Goal: Task Accomplishment & Management: Complete application form

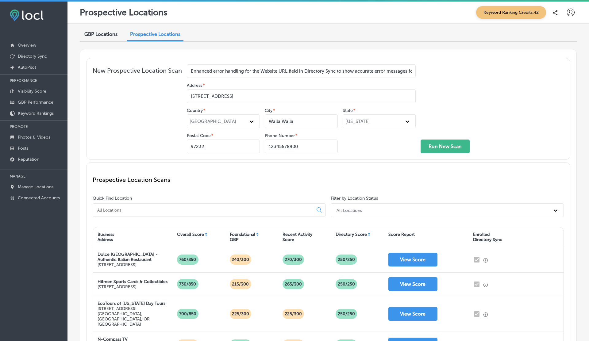
click at [569, 15] on icon at bounding box center [571, 13] width 8 height 8
click at [558, 64] on p "Log Out" at bounding box center [558, 65] width 18 height 7
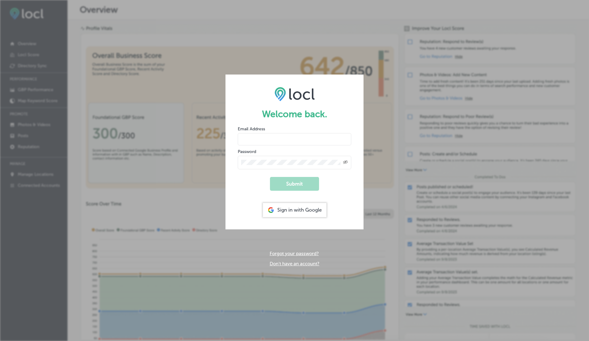
click at [283, 263] on link "Don't have an account?" at bounding box center [295, 264] width 50 height 6
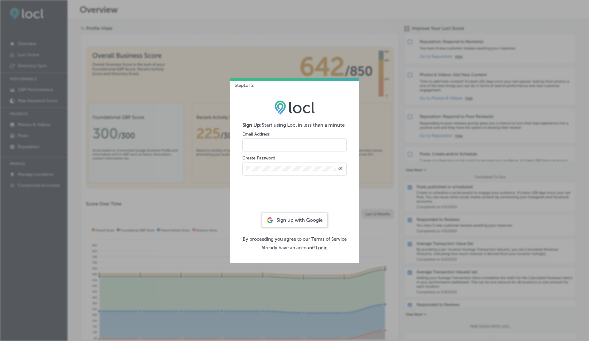
click at [266, 147] on input "email" at bounding box center [294, 145] width 104 height 14
type input "vasilikigreece69+testghjvap01@gmail.com"
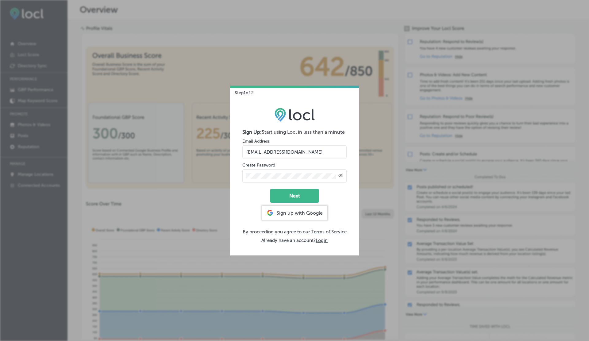
click at [291, 187] on form "Sign Up: Start using Locl in less than a minute Email Address vasilikigreece69+…" at bounding box center [294, 166] width 104 height 74
click at [292, 196] on button "Next" at bounding box center [294, 196] width 49 height 14
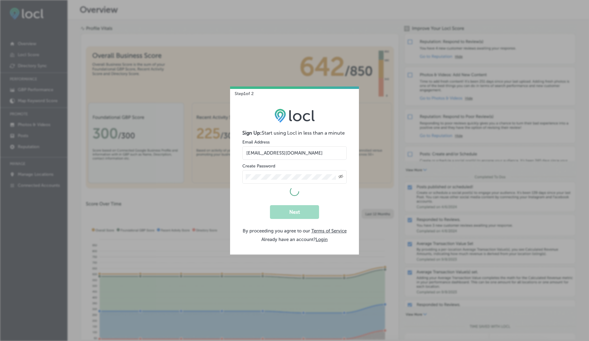
select select "US"
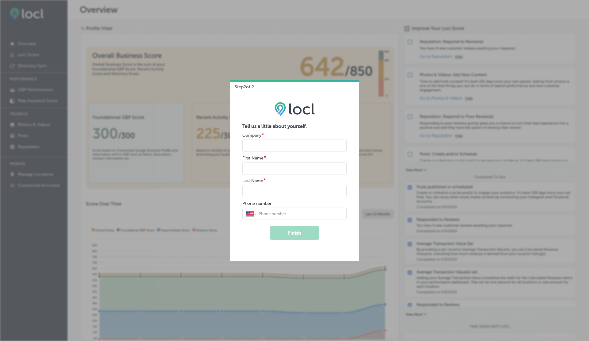
click at [264, 145] on input "name" at bounding box center [294, 146] width 104 height 12
type input "V"
type input "G"
click at [270, 226] on button "Finish" at bounding box center [294, 233] width 49 height 14
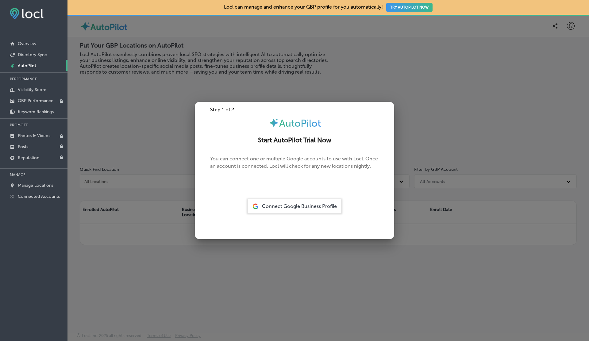
click at [296, 206] on span "Connect Google Business Profile" at bounding box center [299, 207] width 75 height 6
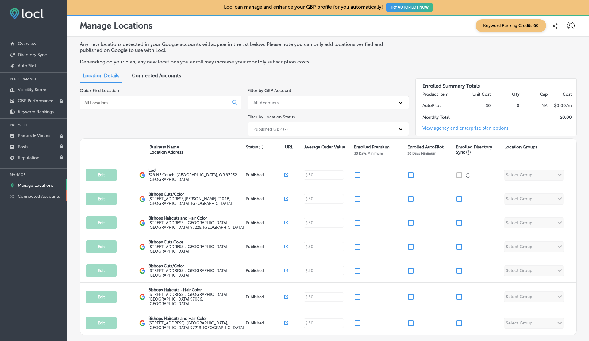
click at [30, 196] on p "Connected Accounts" at bounding box center [39, 196] width 42 height 5
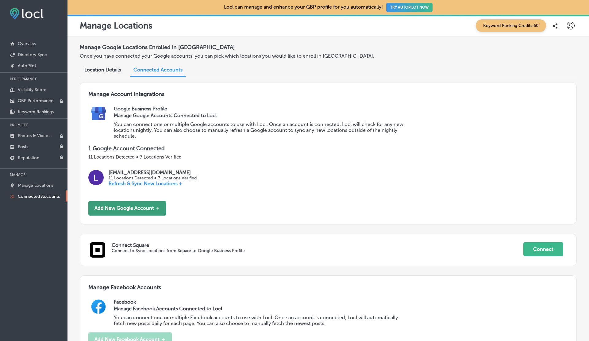
click at [133, 206] on button "Add New Google Account ＋" at bounding box center [127, 208] width 78 height 14
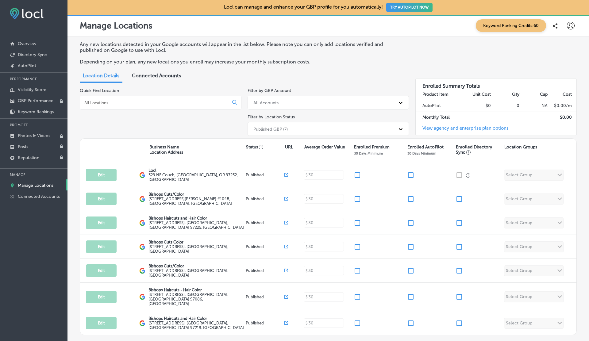
click at [152, 75] on span "Connected Accounts" at bounding box center [156, 76] width 49 height 6
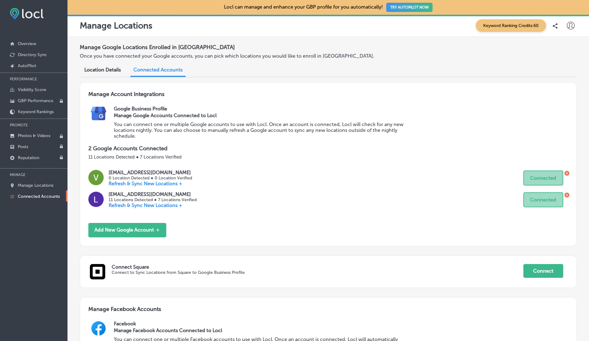
click at [567, 193] on icon at bounding box center [567, 195] width 5 height 5
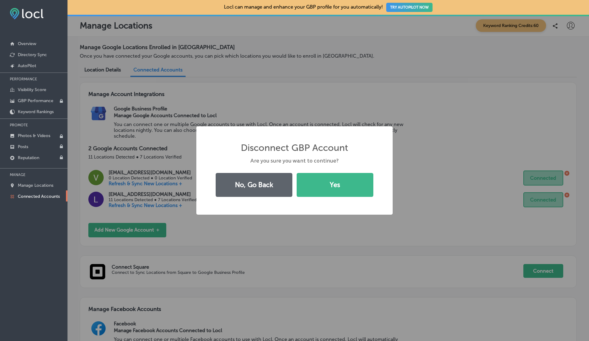
click at [297, 173] on button "Yes" at bounding box center [335, 185] width 77 height 24
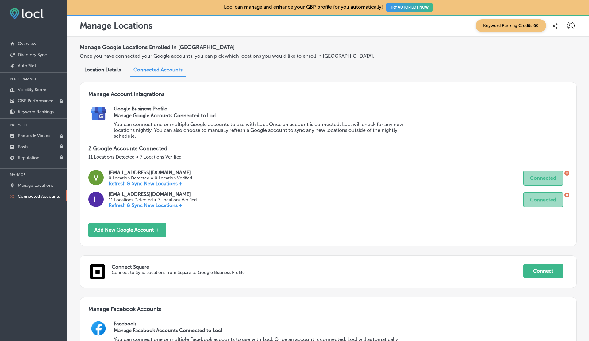
click at [568, 173] on icon at bounding box center [567, 173] width 5 height 5
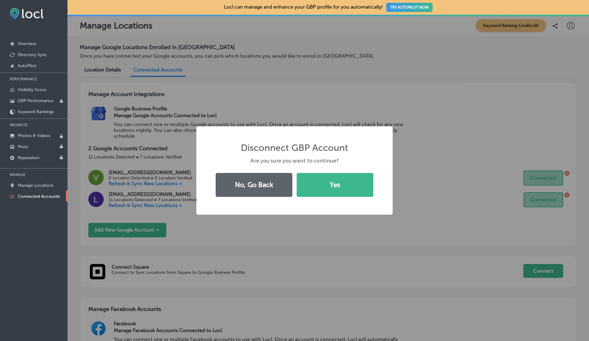
click at [297, 173] on button "Yes" at bounding box center [335, 185] width 77 height 24
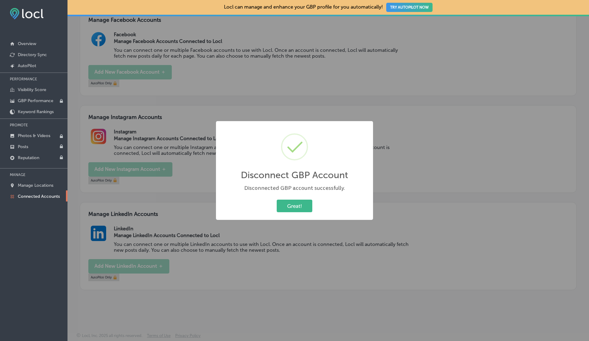
scroll to position [246, 0]
click at [293, 210] on button "Great!" at bounding box center [295, 206] width 36 height 13
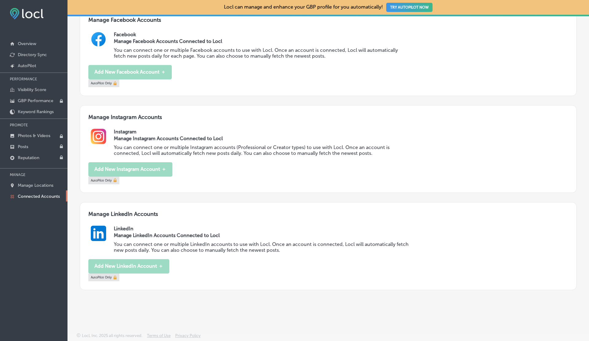
scroll to position [0, 0]
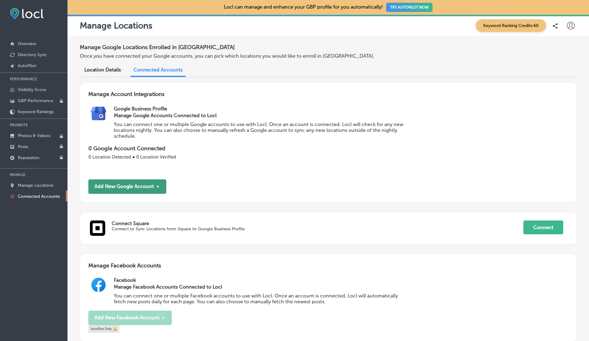
click at [127, 188] on button "Add New Google Account ＋" at bounding box center [127, 187] width 78 height 14
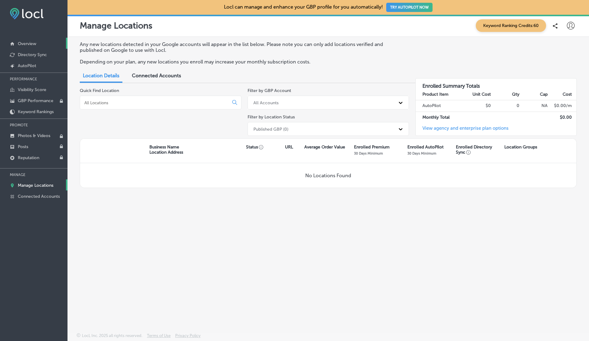
click at [29, 41] on link "Overview" at bounding box center [34, 43] width 68 height 11
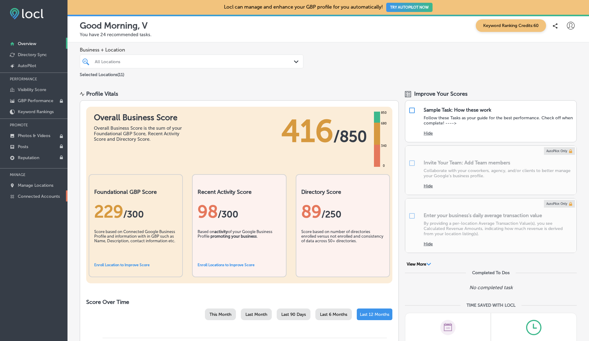
click at [40, 194] on p "Connected Accounts" at bounding box center [39, 196] width 42 height 5
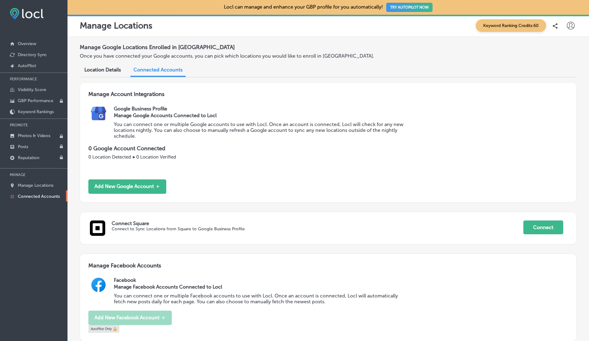
click at [40, 194] on p "Connected Accounts" at bounding box center [39, 196] width 42 height 5
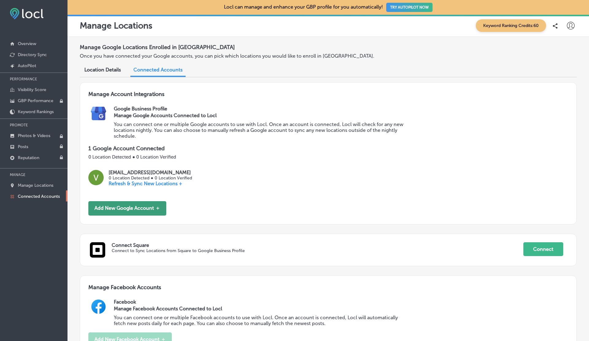
click at [132, 211] on button "Add New Google Account ＋" at bounding box center [127, 208] width 78 height 14
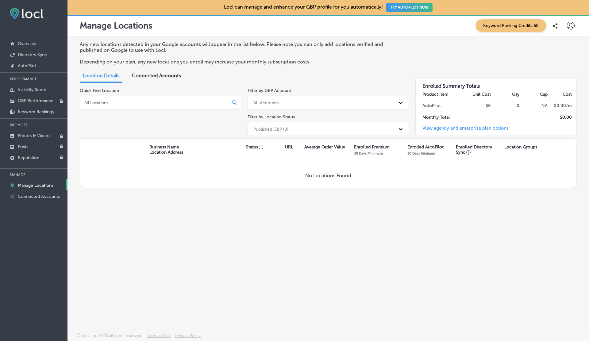
click at [30, 185] on p "Manage Locations" at bounding box center [36, 185] width 36 height 5
click at [37, 196] on p "Connected Accounts" at bounding box center [39, 196] width 42 height 5
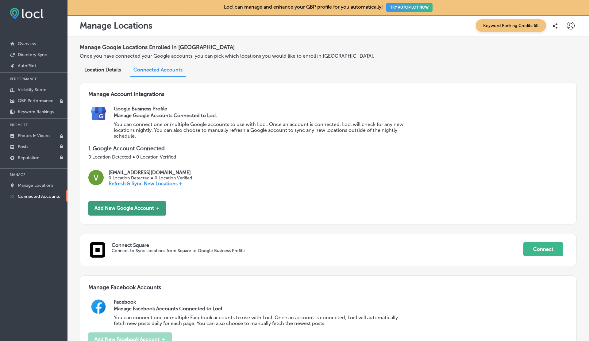
click at [148, 210] on button "Add New Google Account ＋" at bounding box center [127, 208] width 78 height 14
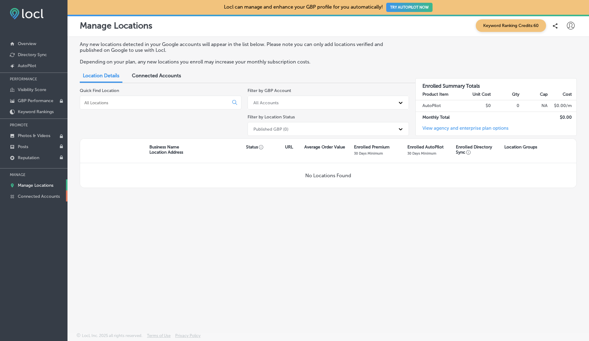
click at [35, 196] on p "Connected Accounts" at bounding box center [39, 196] width 42 height 5
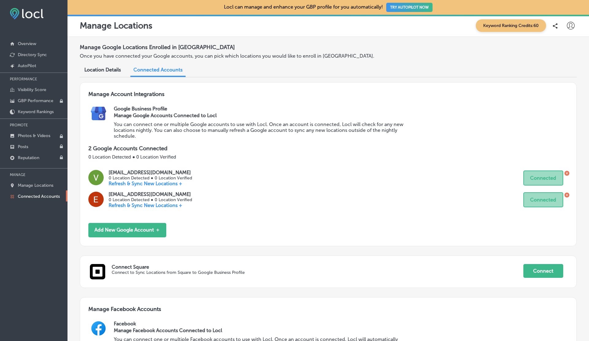
click at [566, 192] on div "esketchers.gmb@gmail.com 0 Location Detected ● 0 Location Verified Refresh & Sy…" at bounding box center [328, 200] width 480 height 17
click at [567, 193] on icon at bounding box center [567, 195] width 5 height 5
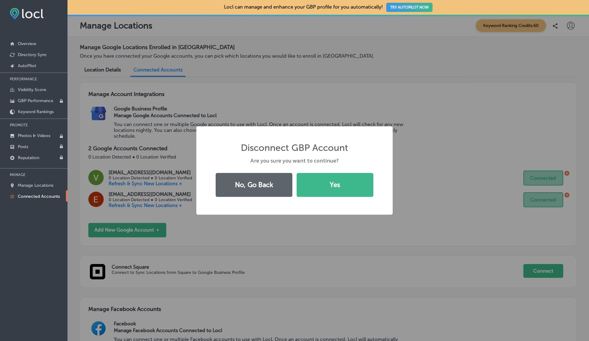
click at [297, 173] on button "Yes" at bounding box center [335, 185] width 77 height 24
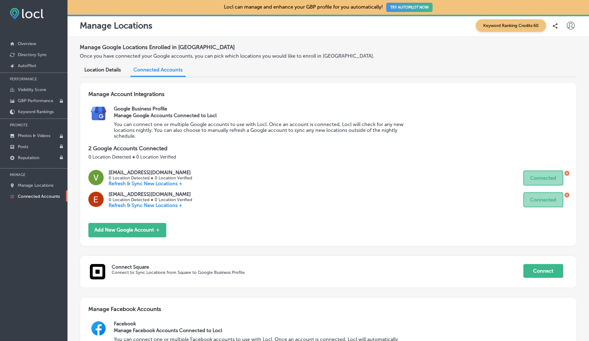
click at [567, 173] on icon at bounding box center [567, 173] width 5 height 5
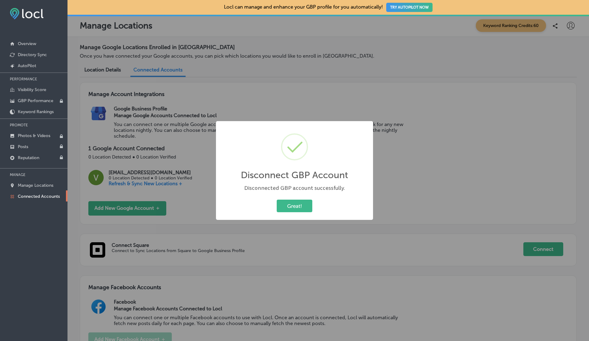
click at [277, 200] on button "Great!" at bounding box center [295, 206] width 36 height 13
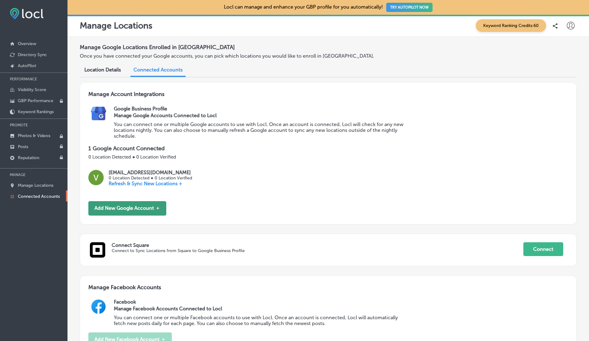
click at [139, 213] on button "Add New Google Account ＋" at bounding box center [127, 208] width 78 height 14
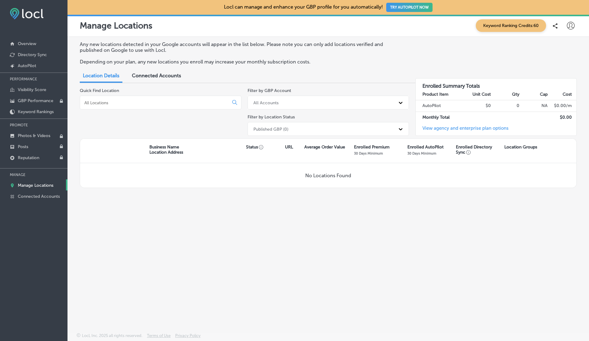
click at [161, 73] on span "Connected Accounts" at bounding box center [156, 76] width 49 height 6
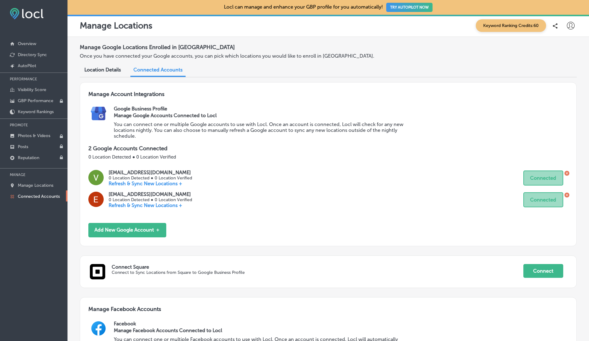
click at [567, 173] on icon at bounding box center [567, 174] width 2 height 2
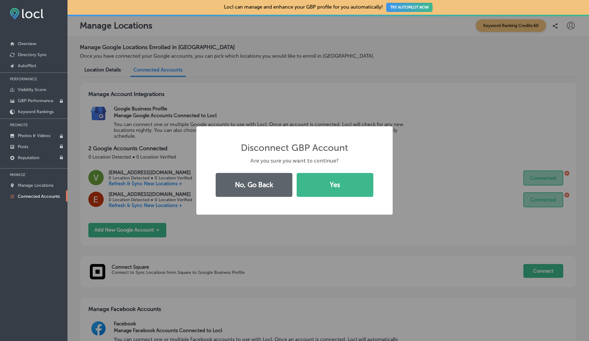
click at [297, 173] on button "Yes" at bounding box center [335, 185] width 77 height 24
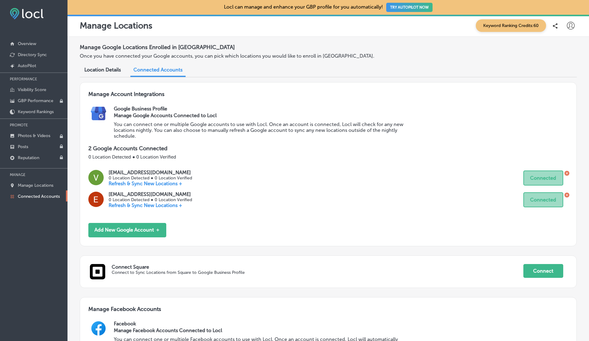
click at [567, 194] on icon at bounding box center [567, 195] width 2 height 2
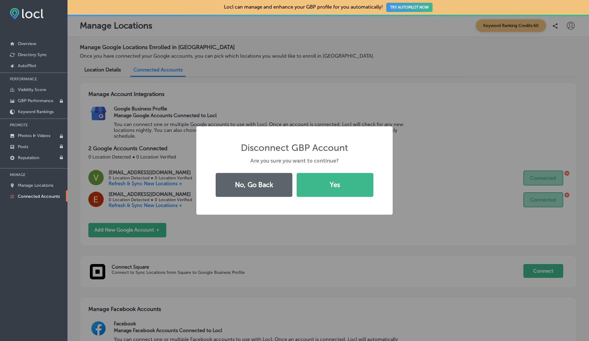
click at [567, 194] on div "Disconnect GBP Account × Are you sure you want to continue? No, Go Back Yes" at bounding box center [294, 170] width 589 height 341
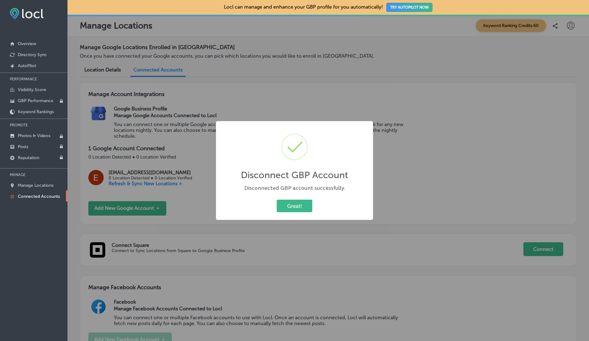
click at [567, 194] on div "Disconnect GBP Account × Disconnected GBP account successfully. Great! Cancel" at bounding box center [294, 170] width 589 height 341
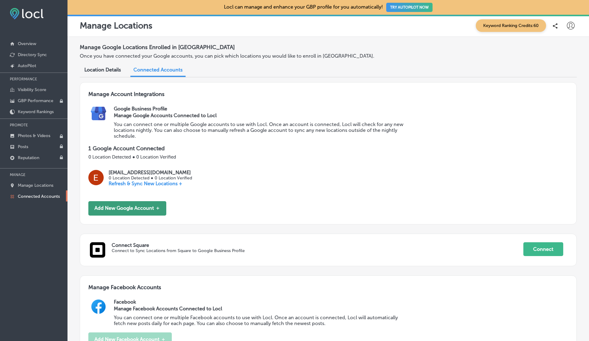
click at [133, 213] on button "Add New Google Account ＋" at bounding box center [127, 208] width 78 height 14
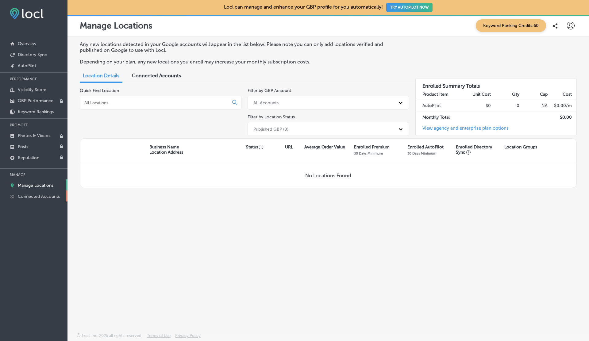
click at [29, 197] on p "Connected Accounts" at bounding box center [39, 196] width 42 height 5
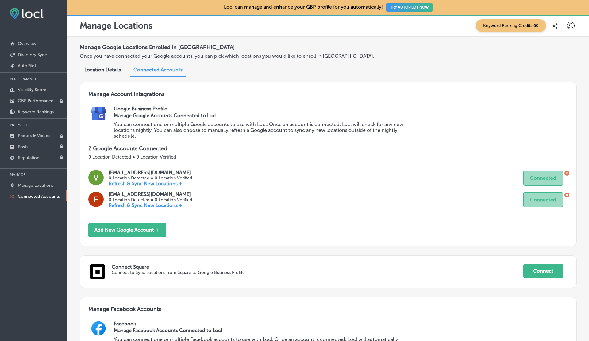
click at [567, 173] on icon at bounding box center [567, 174] width 2 height 2
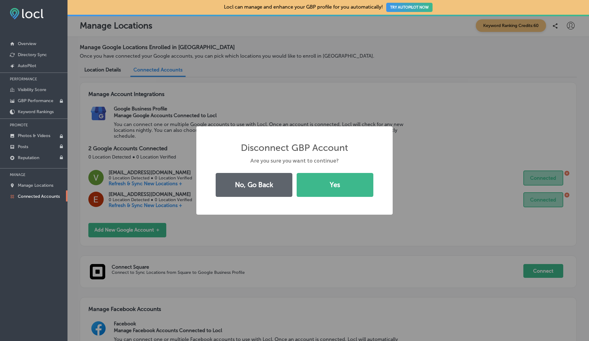
click at [297, 173] on button "Yes" at bounding box center [335, 185] width 77 height 24
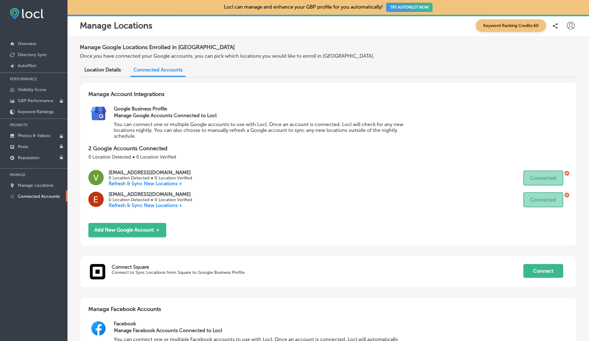
click at [568, 196] on icon at bounding box center [567, 195] width 5 height 5
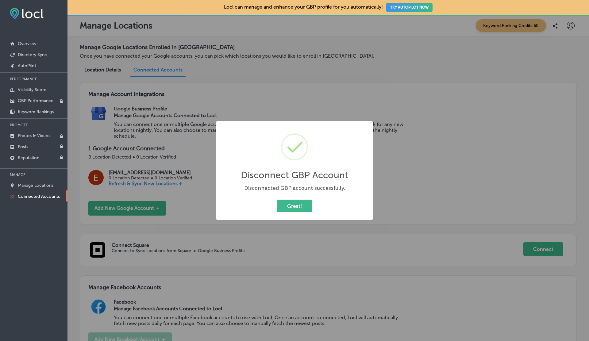
click at [277, 200] on button "Great!" at bounding box center [295, 206] width 36 height 13
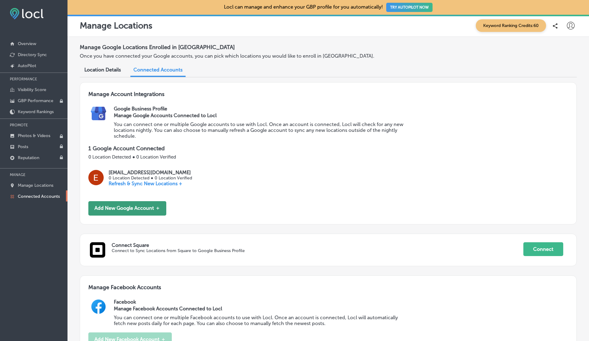
click at [130, 208] on button "Add New Google Account ＋" at bounding box center [127, 208] width 78 height 14
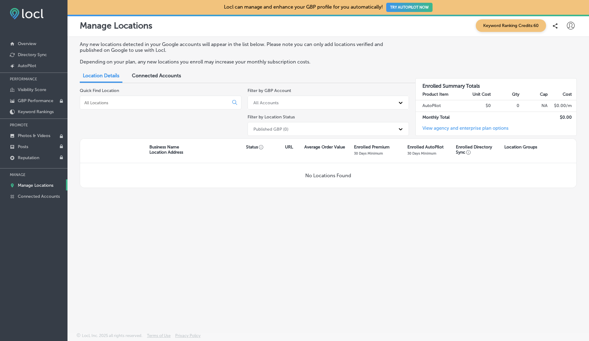
click at [50, 188] on link "Manage Locations" at bounding box center [34, 185] width 68 height 11
click at [50, 192] on link "Connected Accounts" at bounding box center [34, 196] width 68 height 11
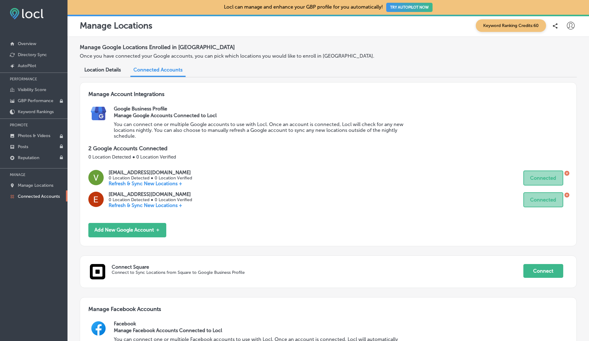
click at [567, 173] on icon at bounding box center [567, 173] width 5 height 5
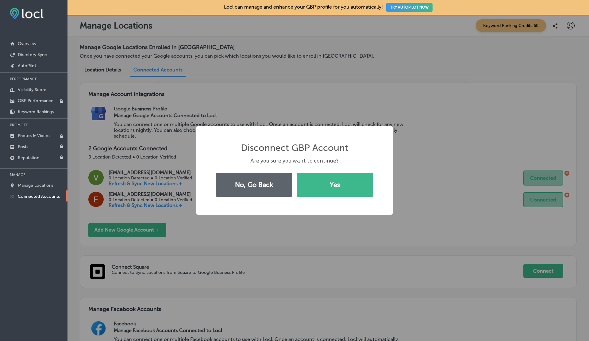
click at [297, 173] on button "Yes" at bounding box center [335, 185] width 77 height 24
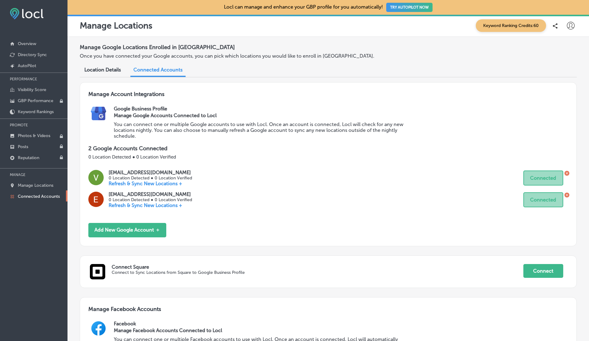
click at [567, 194] on icon at bounding box center [567, 195] width 2 height 2
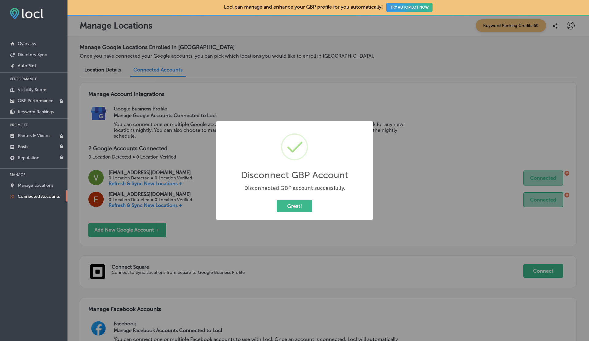
click at [277, 200] on button "Great!" at bounding box center [295, 206] width 36 height 13
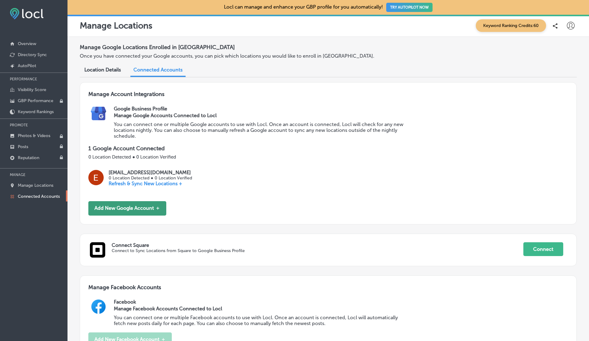
click at [126, 214] on button "Add New Google Account ＋" at bounding box center [127, 208] width 78 height 14
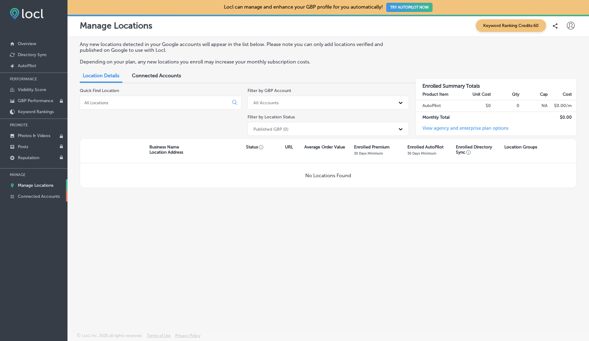
click at [25, 194] on p "Connected Accounts" at bounding box center [39, 196] width 42 height 5
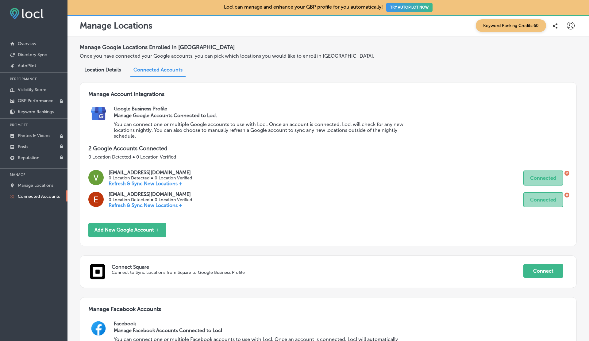
click at [568, 173] on icon at bounding box center [567, 173] width 5 height 5
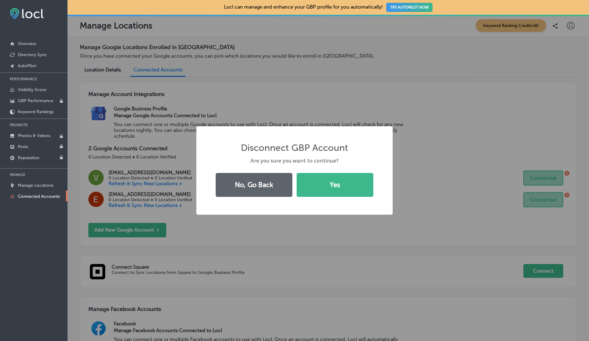
click at [297, 173] on button "Yes" at bounding box center [335, 185] width 77 height 24
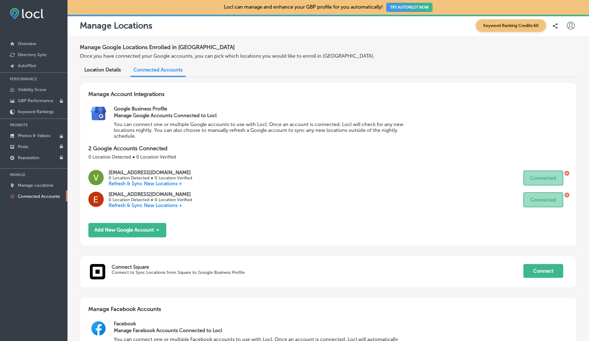
click at [567, 194] on icon at bounding box center [567, 195] width 2 height 2
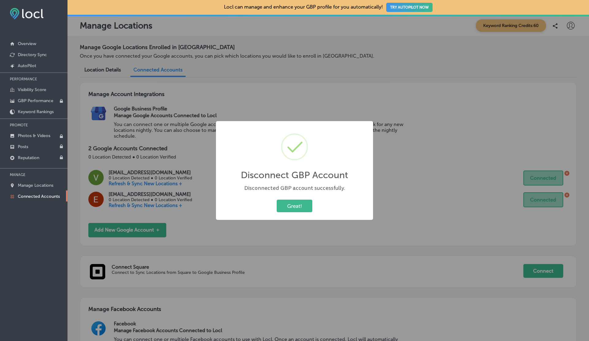
click at [277, 200] on button "Great!" at bounding box center [295, 206] width 36 height 13
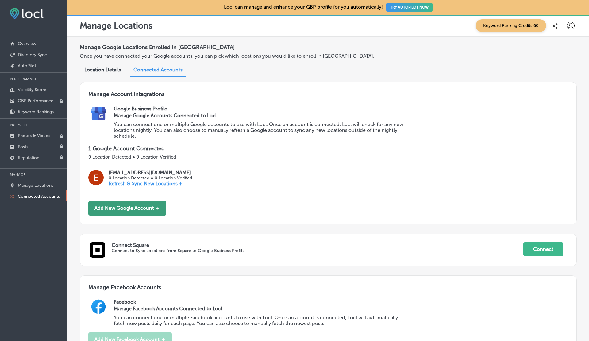
click at [134, 206] on button "Add New Google Account ＋" at bounding box center [127, 208] width 78 height 14
click at [573, 27] on icon at bounding box center [571, 26] width 8 height 8
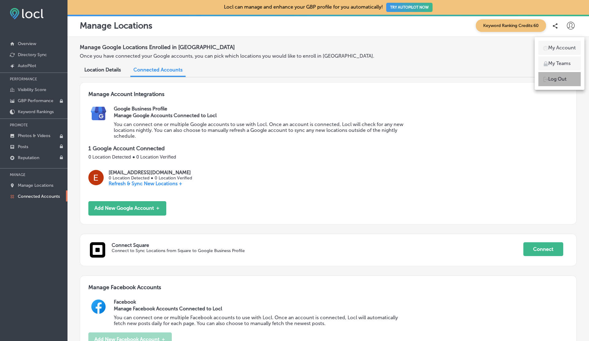
click at [559, 80] on p "Log Out" at bounding box center [558, 79] width 18 height 7
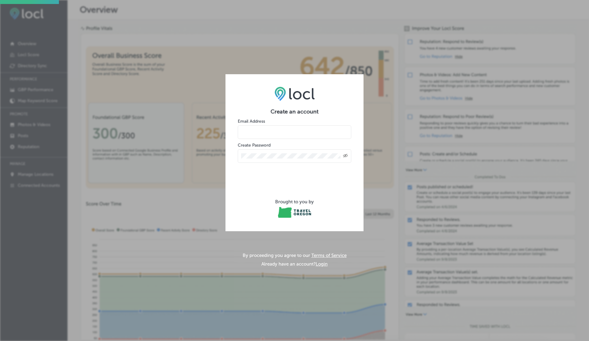
click at [246, 133] on input "email" at bounding box center [295, 133] width 114 height 14
type input "vasilikigreece69+testfgch@gmail.com"
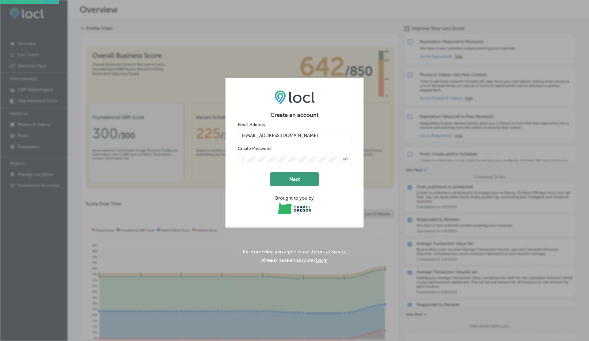
click at [293, 185] on button "Next" at bounding box center [294, 180] width 49 height 14
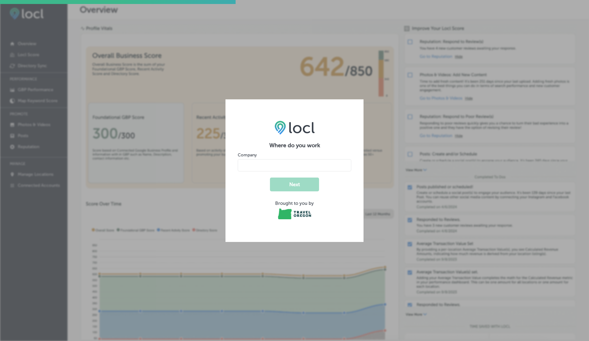
click at [264, 167] on input "name" at bounding box center [295, 165] width 114 height 12
paste input "Enhanced error handling for the Website URL field in Directory Sync to show acc…"
type input "V"
click at [270, 178] on button "Next" at bounding box center [294, 185] width 49 height 14
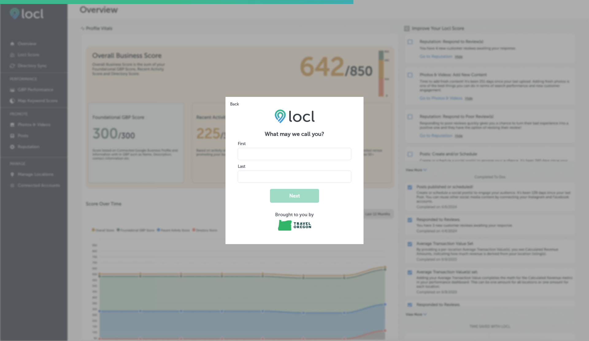
click at [250, 143] on div "First" at bounding box center [295, 151] width 114 height 20
click at [246, 160] on input "name" at bounding box center [295, 154] width 114 height 12
type input "V"
type input "G"
click at [270, 189] on button "Next" at bounding box center [294, 196] width 49 height 14
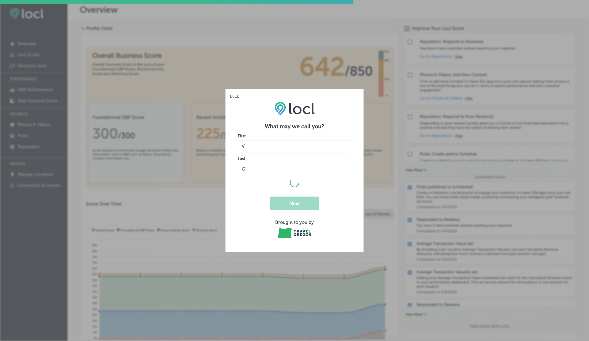
select select "US"
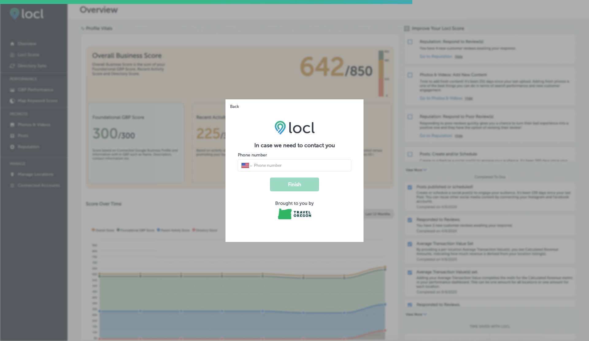
click at [266, 166] on input "tel" at bounding box center [301, 166] width 94 height 6
type input "1 (234) 567-8900"
click at [270, 178] on button "Finish" at bounding box center [294, 185] width 49 height 14
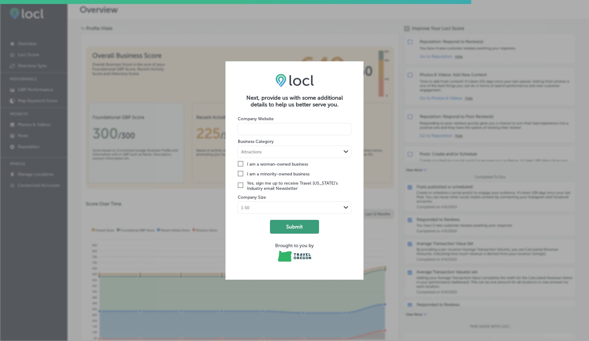
click at [286, 223] on button "Submit" at bounding box center [294, 227] width 49 height 14
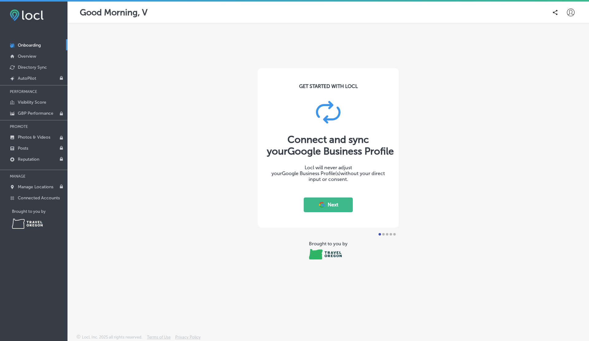
click at [326, 210] on button "Next" at bounding box center [328, 205] width 49 height 15
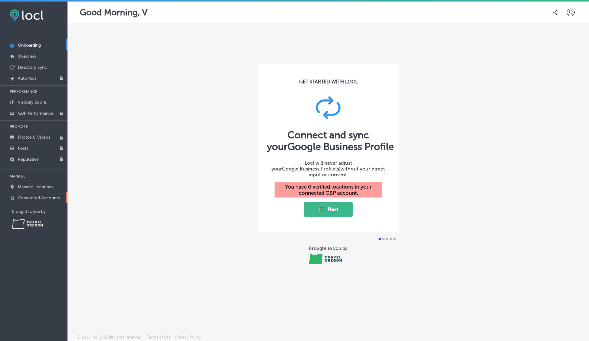
click at [45, 197] on p "Connected Accounts" at bounding box center [39, 198] width 42 height 5
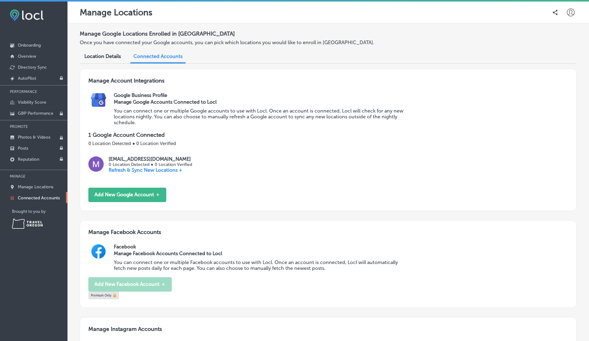
click at [169, 170] on p "Refresh & Sync New Locations +" at bounding box center [150, 170] width 83 height 6
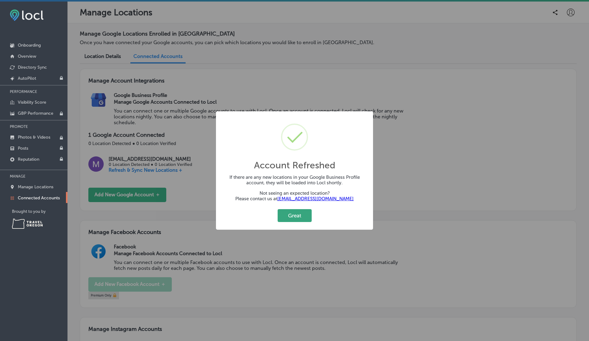
click at [292, 216] on button "Great" at bounding box center [295, 215] width 34 height 13
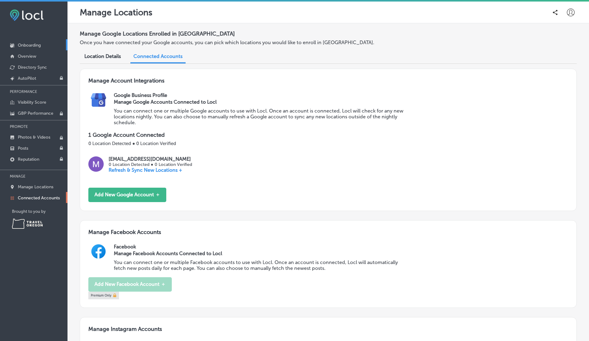
click at [41, 48] on link "Onboarding" at bounding box center [34, 44] width 68 height 11
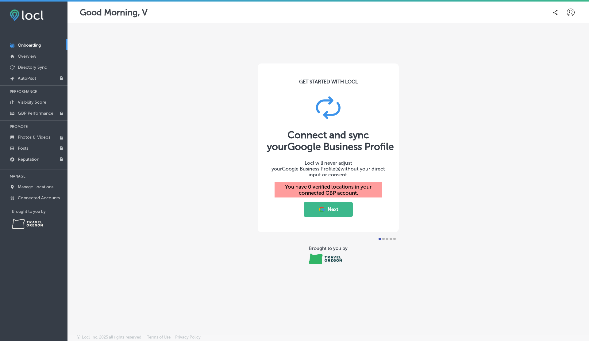
click at [571, 11] on icon at bounding box center [571, 13] width 8 height 8
click at [558, 66] on p "Log Out" at bounding box center [558, 65] width 18 height 7
